Goal: Transaction & Acquisition: Purchase product/service

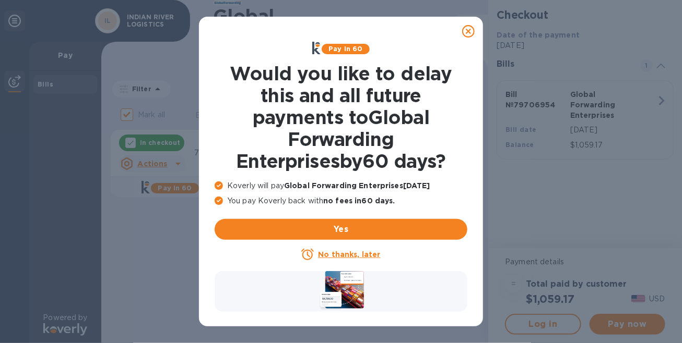
click at [353, 253] on u "No thanks, later" at bounding box center [349, 254] width 62 height 8
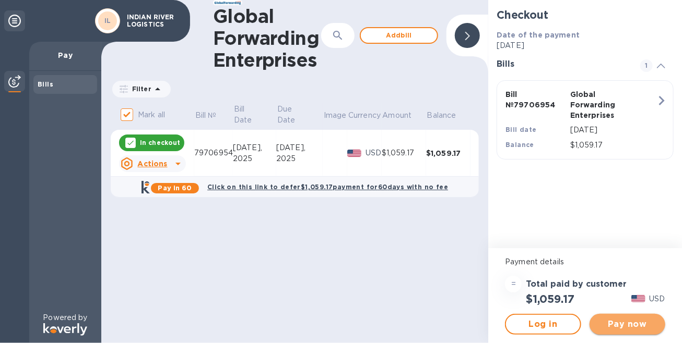
click at [623, 322] on span "Pay now" at bounding box center [627, 324] width 59 height 13
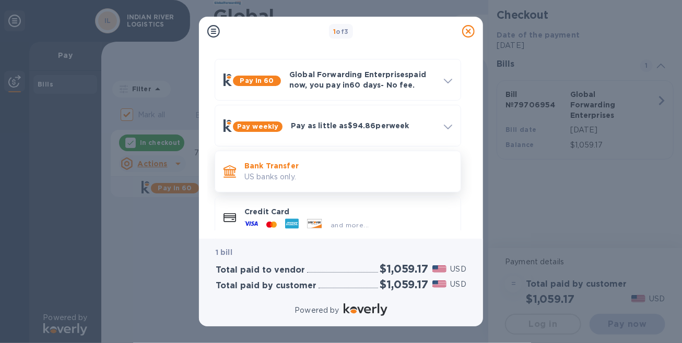
scroll to position [47, 0]
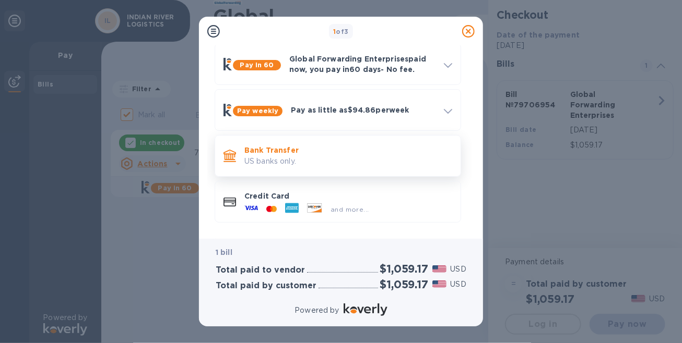
click at [272, 153] on p "Bank Transfer" at bounding box center [348, 150] width 208 height 10
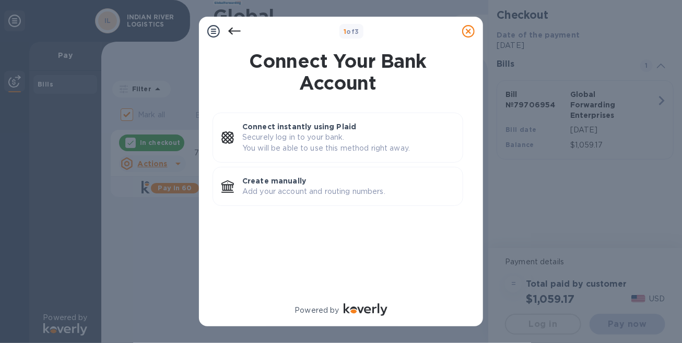
scroll to position [0, 0]
click at [283, 184] on p "Create manually" at bounding box center [348, 181] width 212 height 10
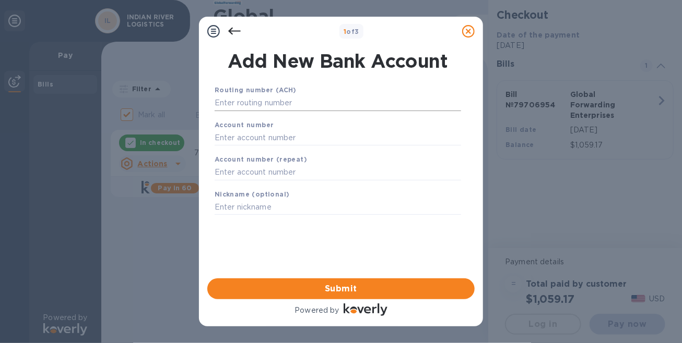
click at [273, 105] on input "text" at bounding box center [337, 103] width 246 height 16
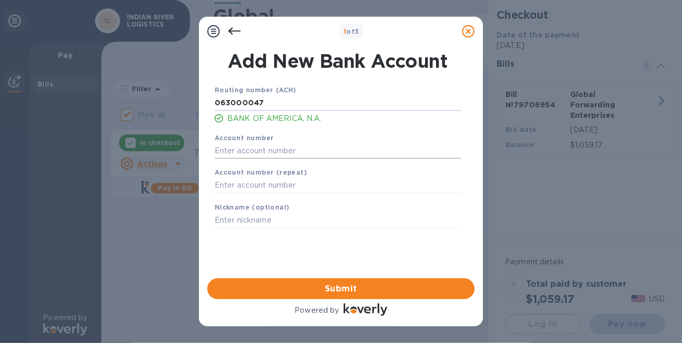
type input "063000047"
click at [259, 150] on input "text" at bounding box center [337, 151] width 246 height 16
type input "898051776346"
click at [246, 188] on input "text" at bounding box center [337, 186] width 246 height 16
type input "898051776346"
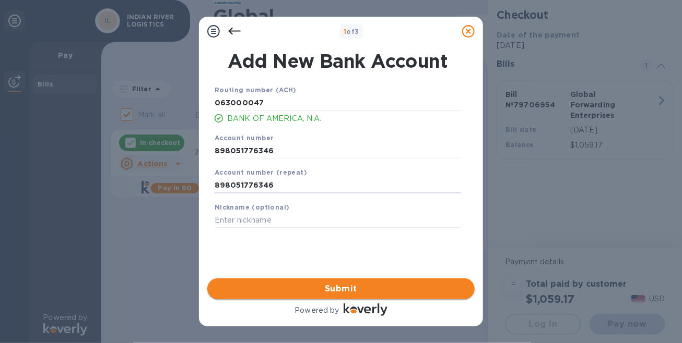
click at [351, 287] on span "Submit" at bounding box center [341, 289] width 250 height 13
